Goal: Find specific page/section: Find specific page/section

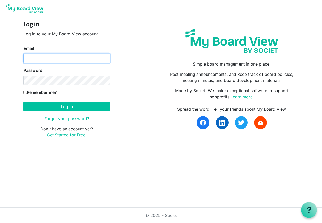
type input "[EMAIL_ADDRESS][DOMAIN_NAME]"
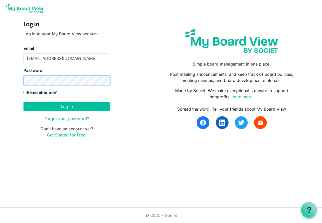
click at [67, 106] on button "Log in" at bounding box center [67, 106] width 87 height 10
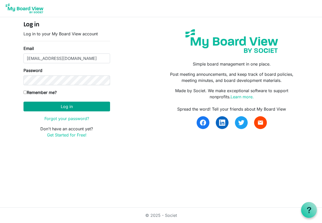
click at [52, 108] on button "Log in" at bounding box center [67, 106] width 87 height 10
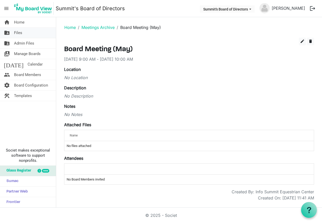
click at [19, 33] on span "Files" at bounding box center [18, 33] width 8 height 10
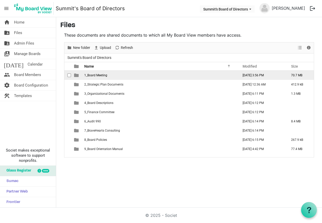
click at [96, 73] on span "1_Board Meeting" at bounding box center [95, 75] width 23 height 4
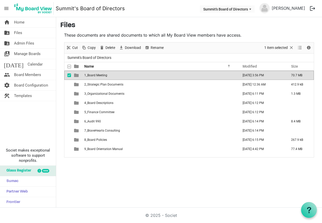
click at [96, 73] on span "1_Board Meeting" at bounding box center [95, 75] width 23 height 4
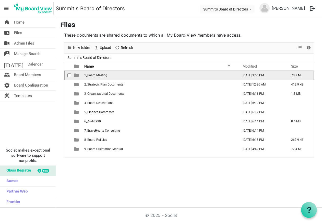
click at [96, 73] on span "1_Board Meeting" at bounding box center [95, 75] width 23 height 4
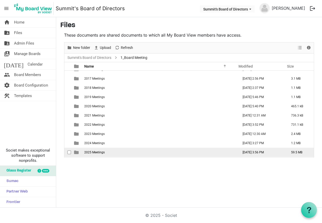
scroll to position [6, 0]
click at [102, 154] on span "2025 Meetings" at bounding box center [94, 152] width 20 height 4
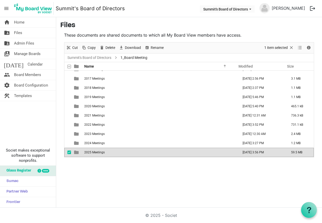
click at [102, 154] on span "2025 Meetings" at bounding box center [94, 152] width 20 height 4
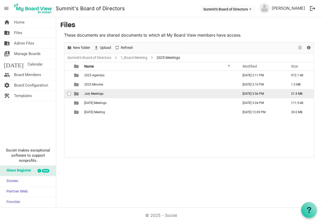
click at [96, 93] on span "July Meetings" at bounding box center [93, 94] width 19 height 4
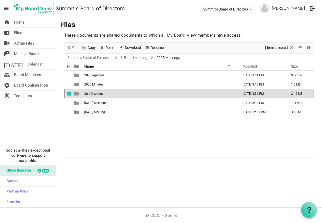
click at [96, 93] on span "July Meetings" at bounding box center [93, 94] width 19 height 4
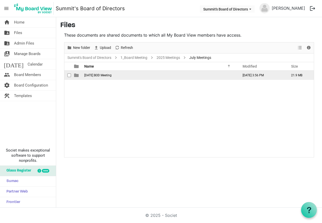
click at [105, 76] on span "July 14th BOD Meeting" at bounding box center [97, 75] width 27 height 4
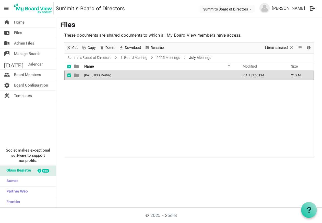
click at [105, 76] on span "July 14th BOD Meeting" at bounding box center [97, 75] width 27 height 4
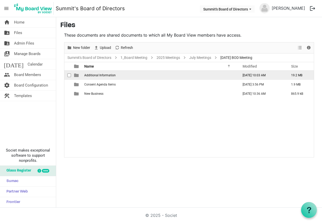
click at [128, 76] on td "Additional Information" at bounding box center [160, 75] width 155 height 9
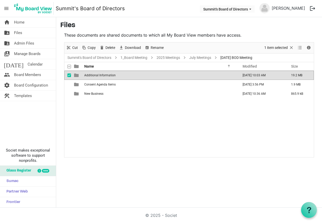
click at [128, 76] on td "Additional Information" at bounding box center [160, 75] width 155 height 9
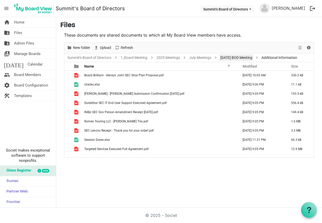
click at [241, 55] on link "July 14th BOD Meeting" at bounding box center [237, 57] width 34 height 6
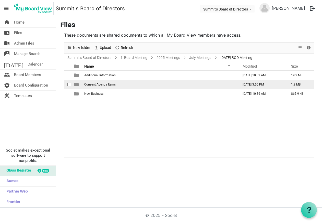
click at [103, 86] on span "Consent Agenda Items" at bounding box center [99, 85] width 31 height 4
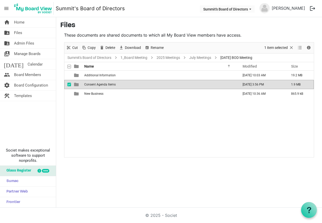
click at [103, 86] on span "Consent Agenda Items" at bounding box center [99, 85] width 31 height 4
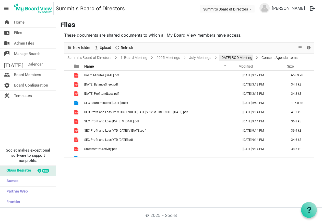
click at [237, 56] on link "July 14th BOD Meeting" at bounding box center [237, 57] width 34 height 6
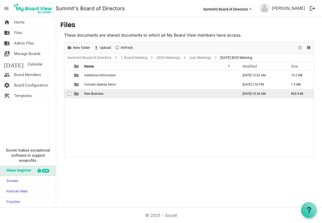
click at [96, 95] on span "New Business" at bounding box center [93, 94] width 19 height 4
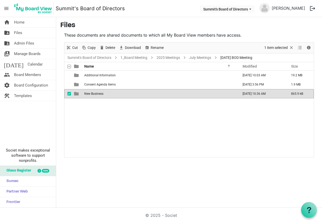
click at [96, 95] on span "New Business" at bounding box center [93, 94] width 19 height 4
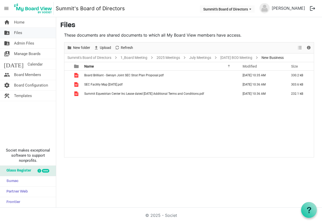
click at [31, 32] on link "folder_shared Files" at bounding box center [28, 33] width 56 height 10
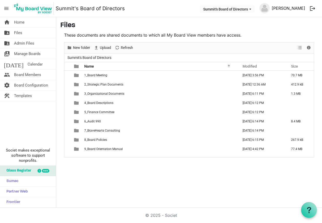
click at [298, 6] on link "[PERSON_NAME]" at bounding box center [289, 8] width 38 height 10
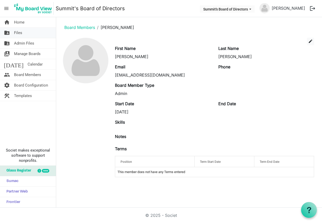
click at [14, 30] on span "Files" at bounding box center [18, 33] width 8 height 10
